Goal: Find specific page/section: Find specific page/section

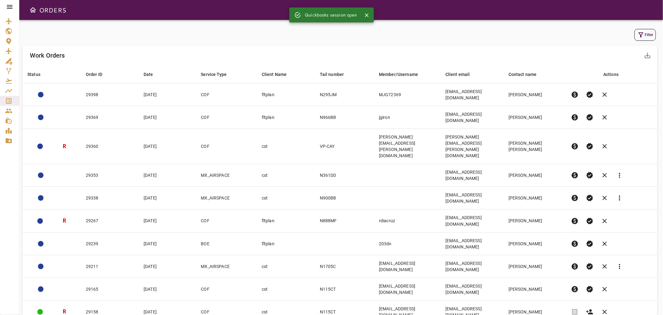
click at [648, 30] on button "Filter" at bounding box center [645, 35] width 21 height 12
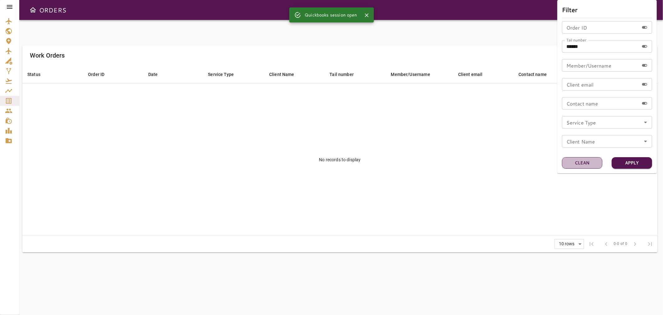
click at [583, 164] on button "Clean" at bounding box center [582, 163] width 40 height 12
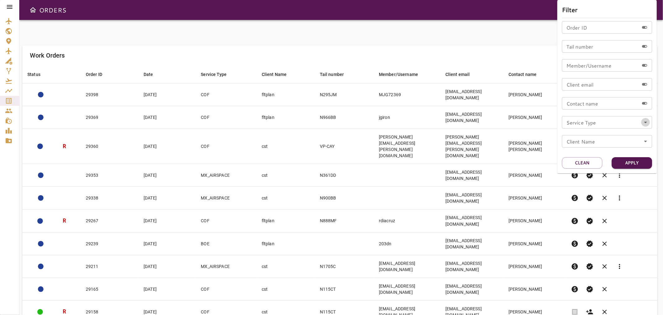
click at [647, 118] on icon "Open" at bounding box center [645, 121] width 7 height 7
click at [578, 141] on li "COF" at bounding box center [607, 140] width 90 height 11
type input "***"
click at [641, 165] on button "Apply" at bounding box center [632, 163] width 40 height 12
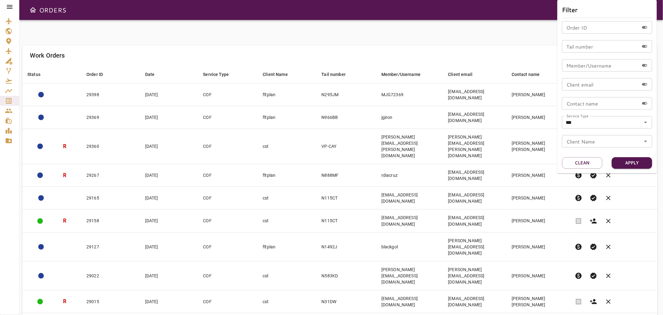
click at [483, 290] on div at bounding box center [331, 157] width 663 height 315
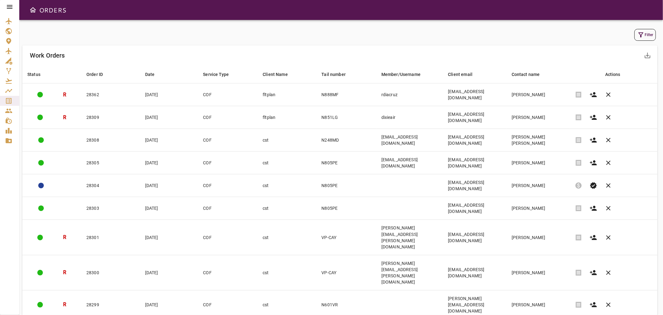
click at [566, 273] on body "ORDERS Filter Work Orders save_alt Status arrow_downward Order ID arrow_downwar…" at bounding box center [331, 157] width 663 height 315
click at [557, 302] on li "40" at bounding box center [559, 301] width 29 height 11
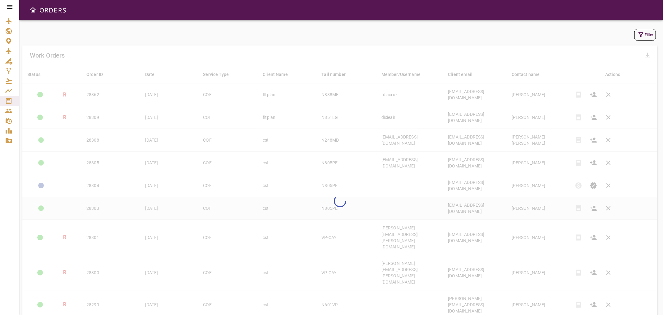
type input "**"
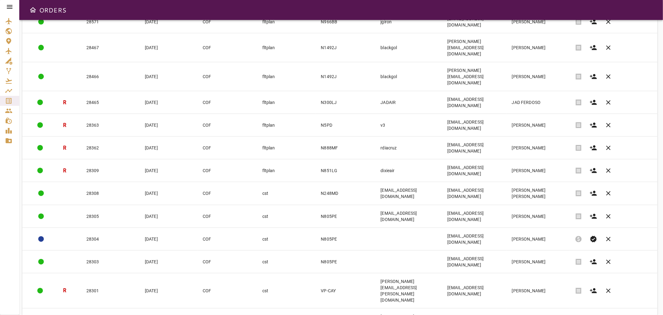
scroll to position [500, 0]
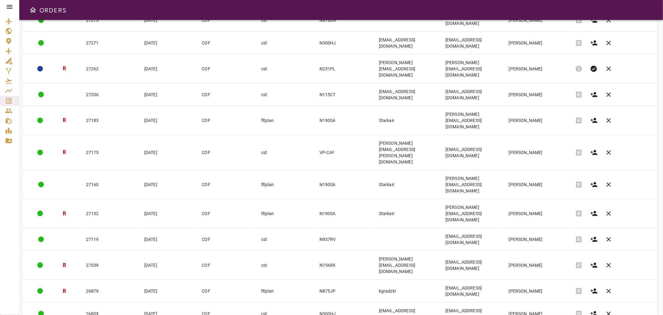
scroll to position [492, 0]
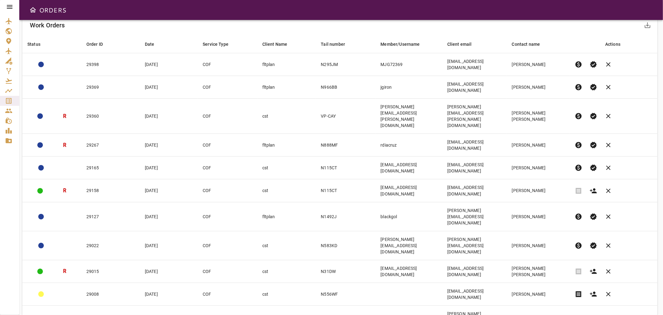
scroll to position [0, 0]
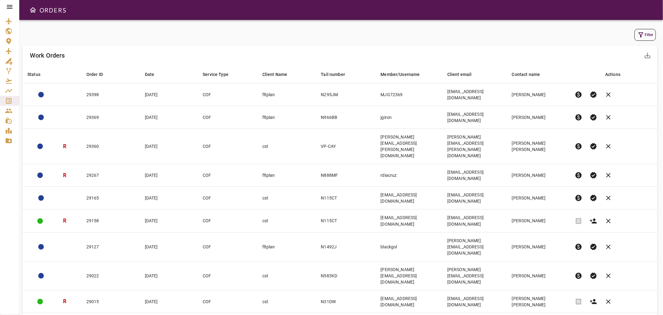
click at [650, 28] on div "Filter" at bounding box center [339, 34] width 635 height 15
click at [648, 32] on button "Filter" at bounding box center [645, 35] width 21 height 12
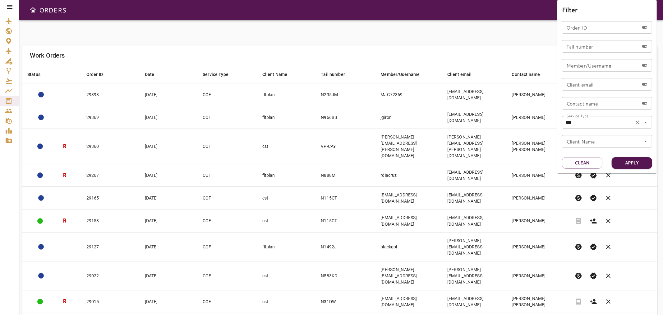
click at [645, 122] on icon "Open" at bounding box center [645, 123] width 3 height 2
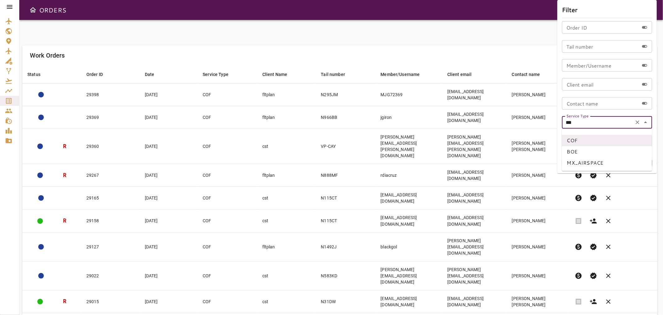
click at [576, 153] on li "BOE" at bounding box center [607, 151] width 90 height 11
type input "***"
click at [628, 162] on button "Apply" at bounding box center [632, 163] width 40 height 12
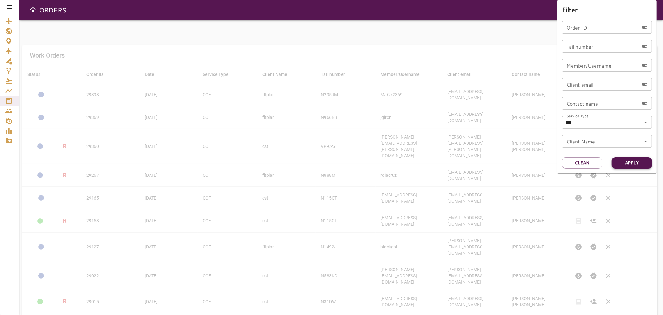
click at [630, 162] on button "Apply" at bounding box center [632, 163] width 40 height 12
click at [405, 45] on div at bounding box center [331, 157] width 663 height 315
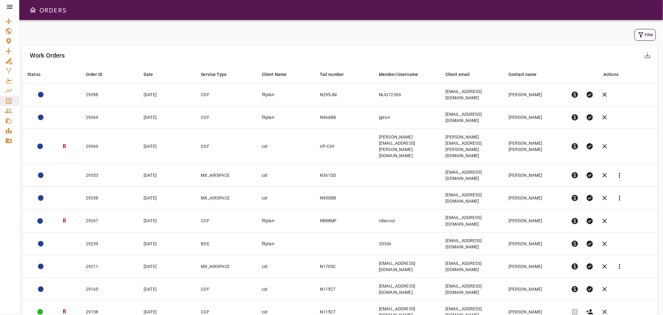
click at [649, 37] on button "Filter" at bounding box center [645, 35] width 21 height 12
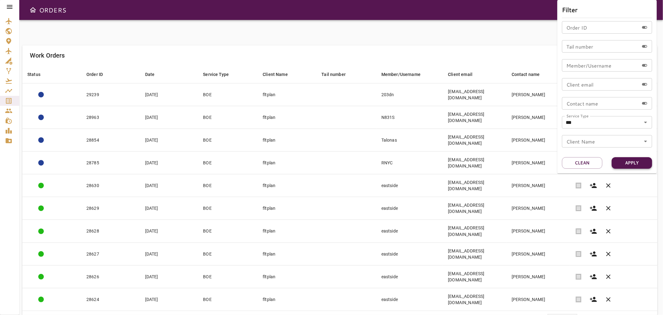
click at [635, 158] on button "Apply" at bounding box center [632, 163] width 40 height 12
click at [542, 300] on div at bounding box center [331, 157] width 663 height 315
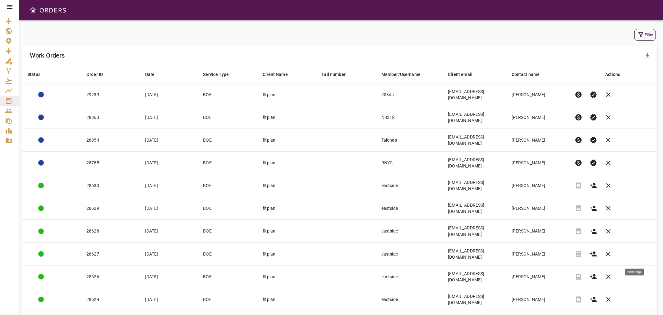
click at [637, 314] on span "chevron_right" at bounding box center [635, 318] width 7 height 7
